Goal: Task Accomplishment & Management: Complete application form

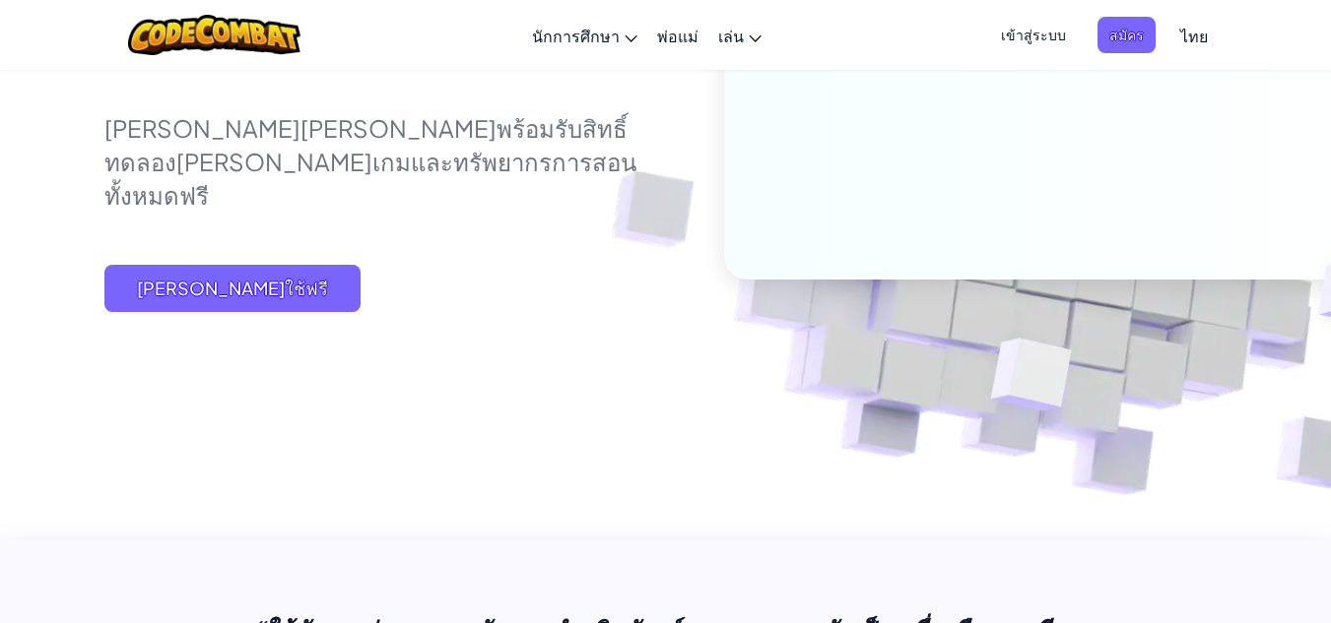
scroll to position [394, 0]
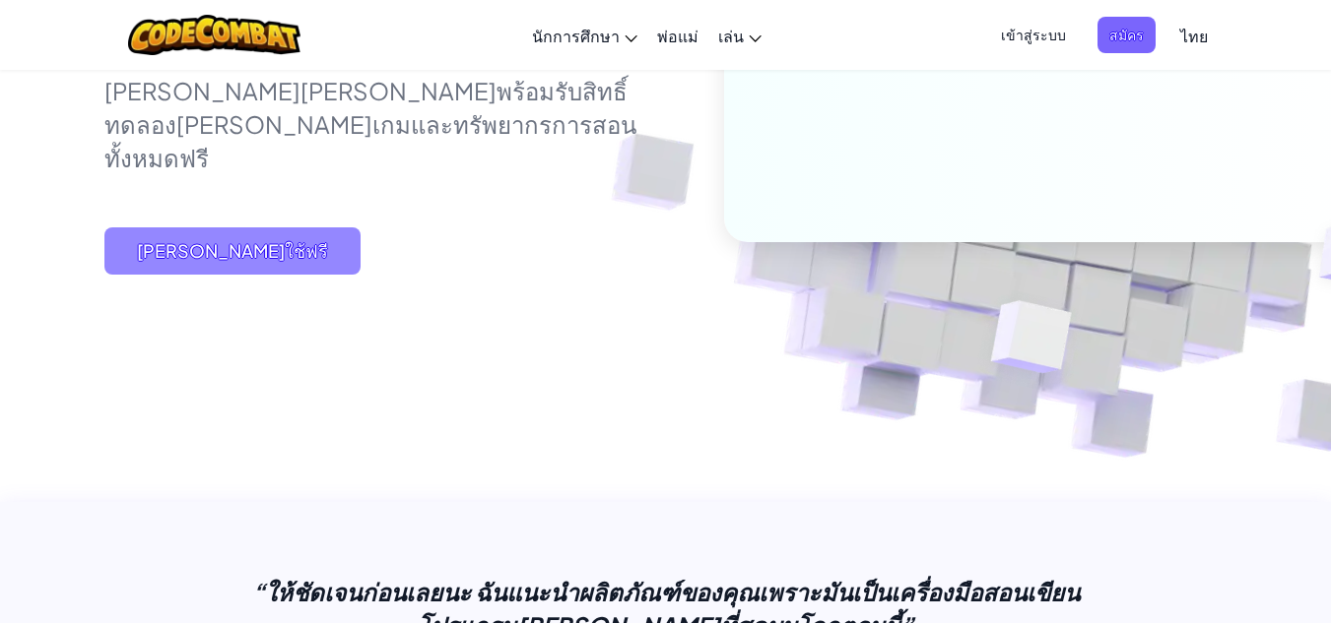
click at [172, 267] on span "[PERSON_NAME]ใช้ฟรี" at bounding box center [232, 251] width 256 height 47
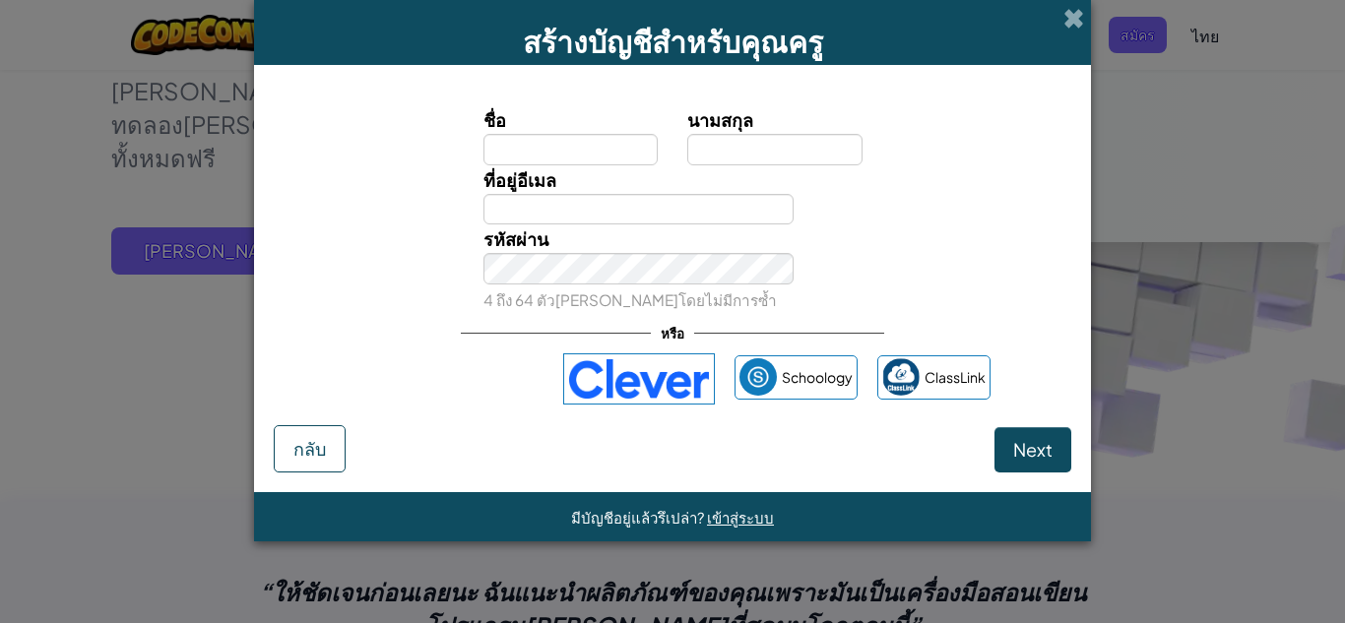
type input ";"
type input "`"
click at [588, 148] on input "ชื่อ" at bounding box center [571, 150] width 175 height 32
click at [1085, 11] on div "สร้างบัญชีสำหรับคุณครู" at bounding box center [672, 32] width 837 height 65
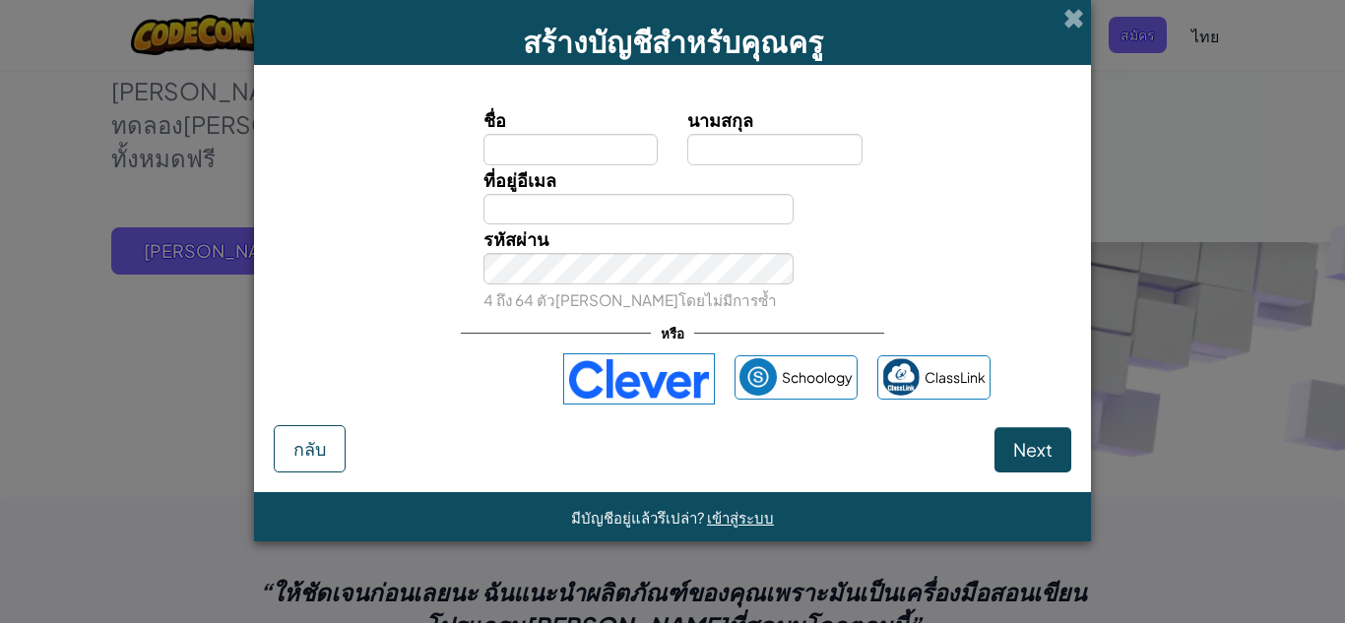
click at [1070, 1] on div "สร้างบัญชีสำหรับคุณครู" at bounding box center [672, 32] width 837 height 65
click at [1064, 13] on span at bounding box center [1074, 18] width 21 height 21
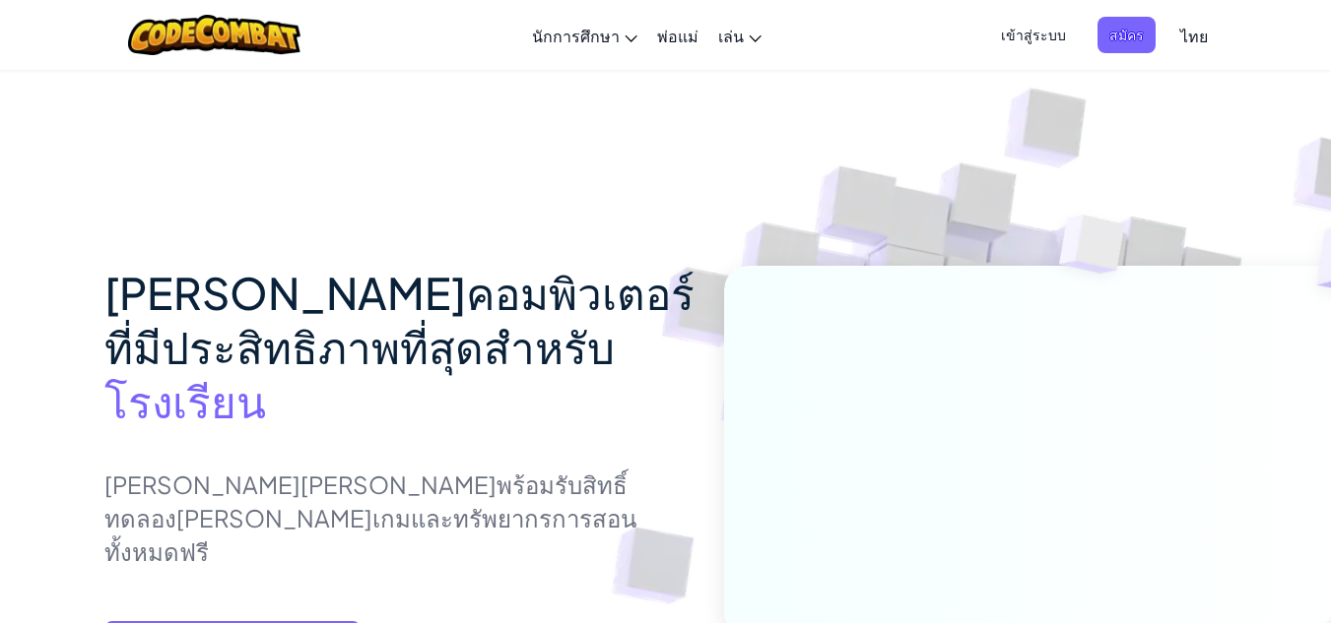
scroll to position [394, 0]
